Goal: Task Accomplishment & Management: Use online tool/utility

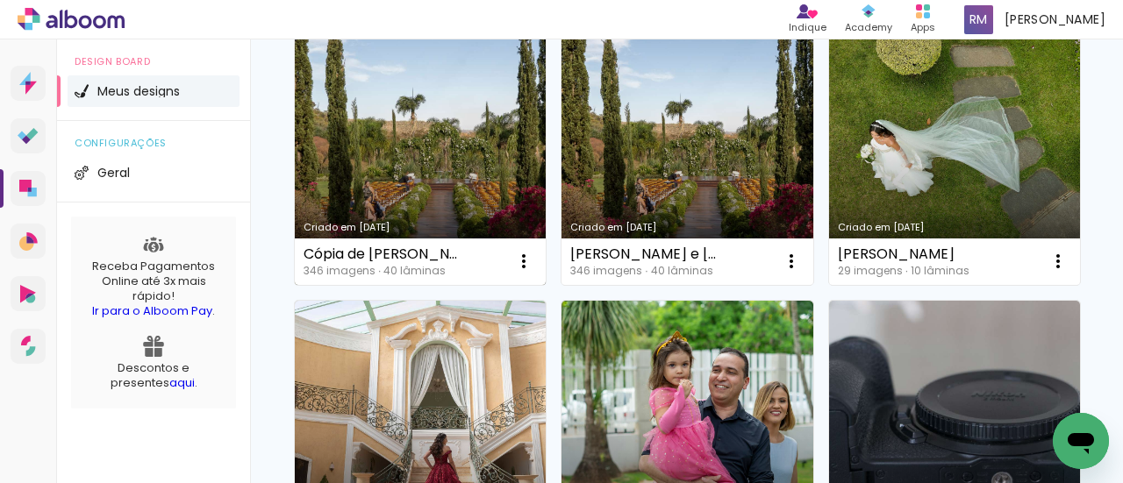
scroll to position [175, 0]
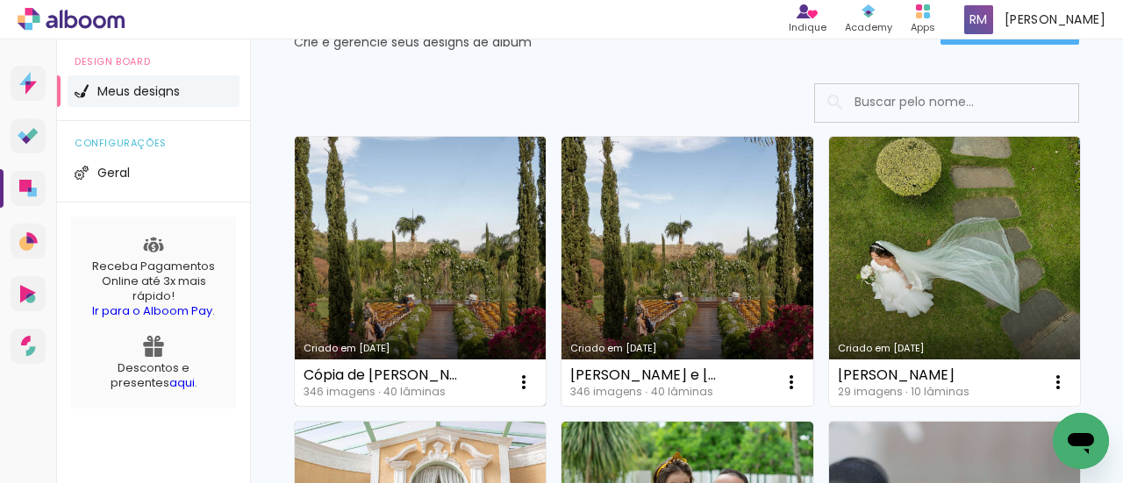
click at [519, 280] on link "Criado em [DATE]" at bounding box center [420, 271] width 251 height 269
